Goal: Entertainment & Leisure: Consume media (video, audio)

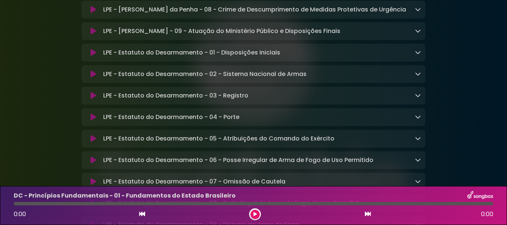
scroll to position [2263, 0]
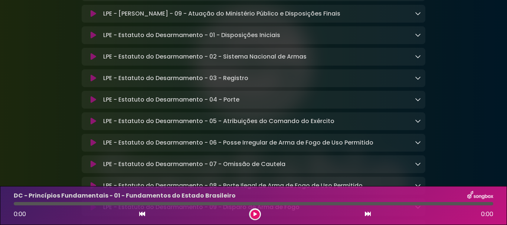
click at [92, 39] on icon at bounding box center [94, 35] width 6 height 7
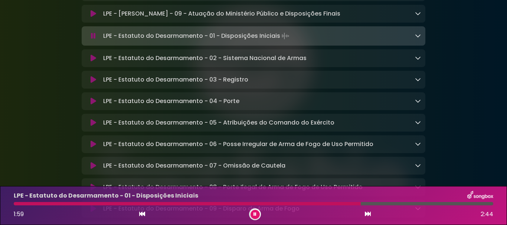
click at [417, 39] on icon at bounding box center [418, 36] width 6 height 6
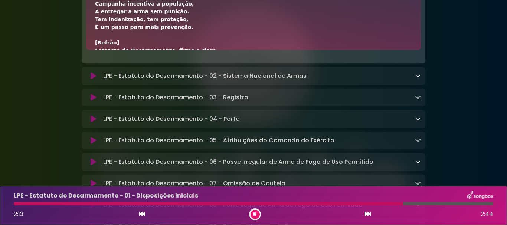
scroll to position [86, 0]
drag, startPoint x: 91, startPoint y: 49, endPoint x: 132, endPoint y: 47, distance: 40.8
click at [132, 47] on div "[Verso 1] Veio lei com rigor no Brasil inteiro, Para controlar armas e seu para…" at bounding box center [253, 13] width 335 height 74
drag, startPoint x: 167, startPoint y: 51, endPoint x: 201, endPoint y: 25, distance: 42.9
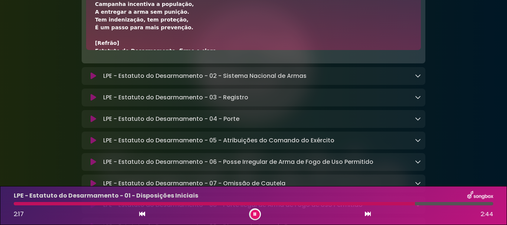
drag, startPoint x: 126, startPoint y: 38, endPoint x: 158, endPoint y: 39, distance: 31.5
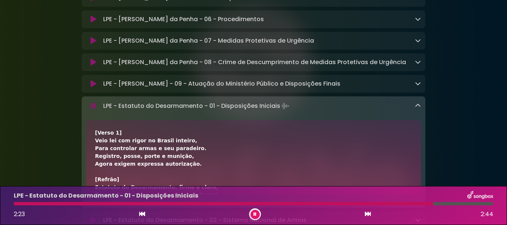
scroll to position [2263, 0]
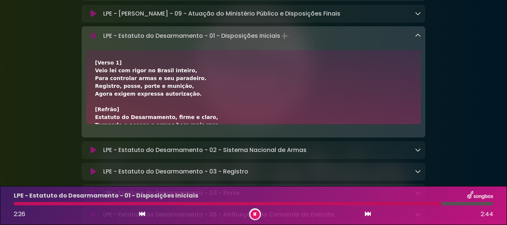
click at [137, 41] on p "LPE - Estatuto do Desarmamento - 01 - Disposições Iniciais Loading Track..." at bounding box center [196, 36] width 187 height 10
click at [284, 41] on img at bounding box center [285, 36] width 10 height 10
drag, startPoint x: 284, startPoint y: 73, endPoint x: 252, endPoint y: 101, distance: 42.9
click at [252, 101] on div "[Verso 1] Veio lei com rigor no Brasil inteiro, Para controlar armas e seu para…" at bounding box center [253, 148] width 317 height 179
click at [284, 41] on img at bounding box center [285, 36] width 10 height 10
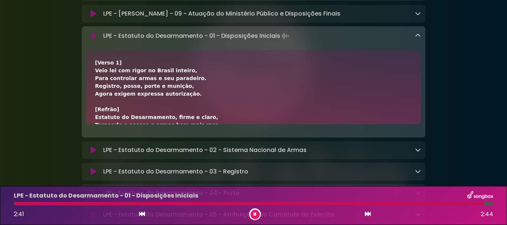
click at [478, 197] on img at bounding box center [480, 196] width 26 height 10
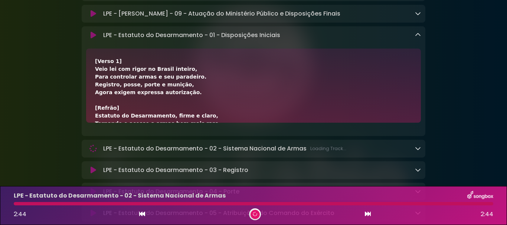
drag, startPoint x: 208, startPoint y: 197, endPoint x: 169, endPoint y: 194, distance: 39.8
click at [169, 194] on p "LPE - Estatuto do Desarmamento - 02 - Sistema Nacional de Armas" at bounding box center [120, 195] width 212 height 9
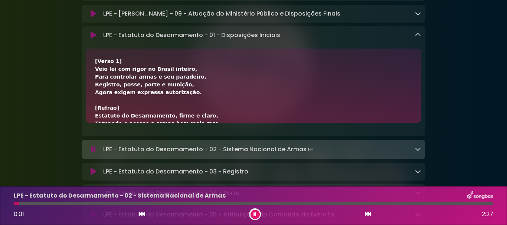
click at [19, 213] on span "0:01" at bounding box center [19, 214] width 10 height 9
click at [27, 216] on div "0:02" at bounding box center [23, 214] width 19 height 9
click at [24, 216] on span "0:04" at bounding box center [20, 214] width 13 height 9
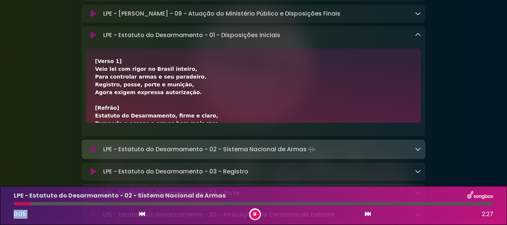
click at [24, 216] on span "0:05" at bounding box center [20, 214] width 12 height 9
click at [24, 216] on span "0:06" at bounding box center [20, 214] width 12 height 9
click at [190, 213] on div "0:07 2:27" at bounding box center [253, 214] width 488 height 12
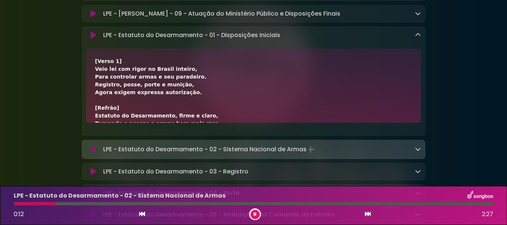
drag, startPoint x: 253, startPoint y: 214, endPoint x: 183, endPoint y: 217, distance: 70.2
click at [183, 217] on div "0:12 2:27" at bounding box center [253, 214] width 488 height 12
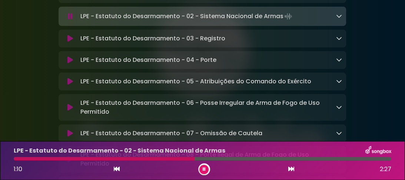
scroll to position [2441, 0]
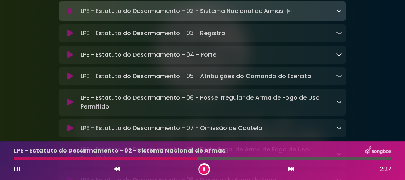
click at [341, 14] on icon at bounding box center [339, 11] width 6 height 6
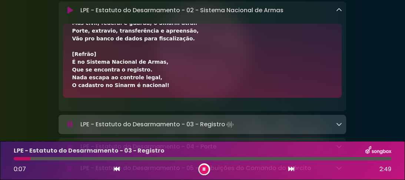
scroll to position [2530, 0]
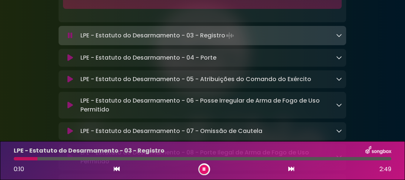
click at [338, 38] on icon at bounding box center [339, 35] width 6 height 6
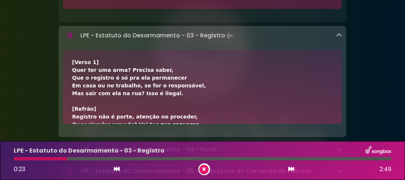
click at [68, 39] on icon at bounding box center [70, 35] width 5 height 7
